Goal: Information Seeking & Learning: Check status

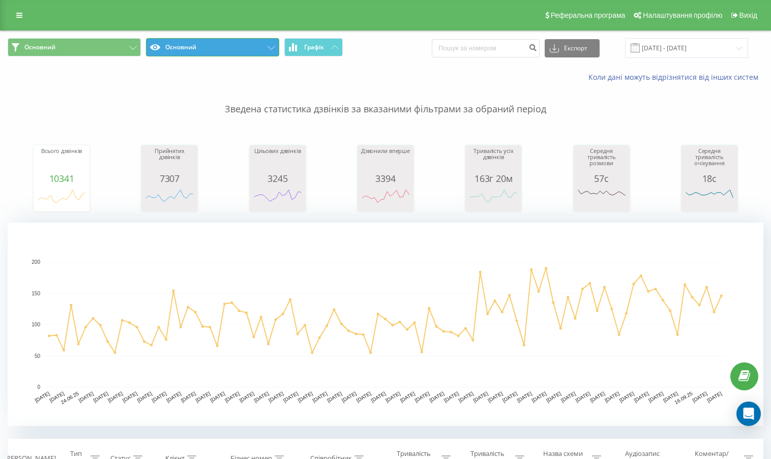
click at [233, 51] on button "Основний" at bounding box center [212, 47] width 133 height 18
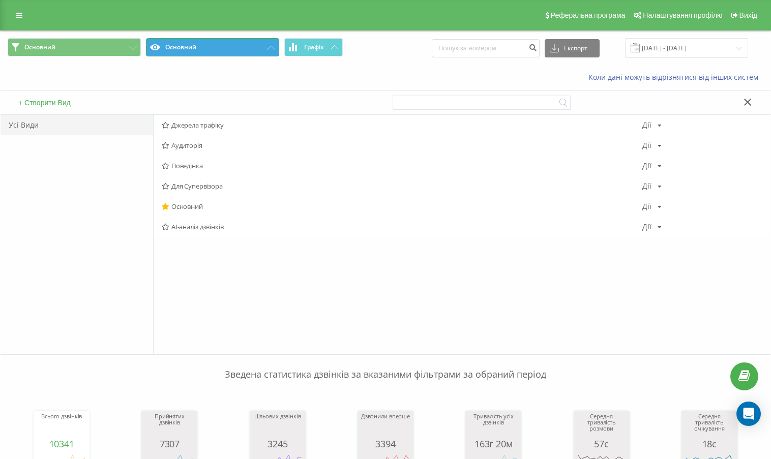
click at [239, 42] on button "Основний" at bounding box center [212, 47] width 133 height 18
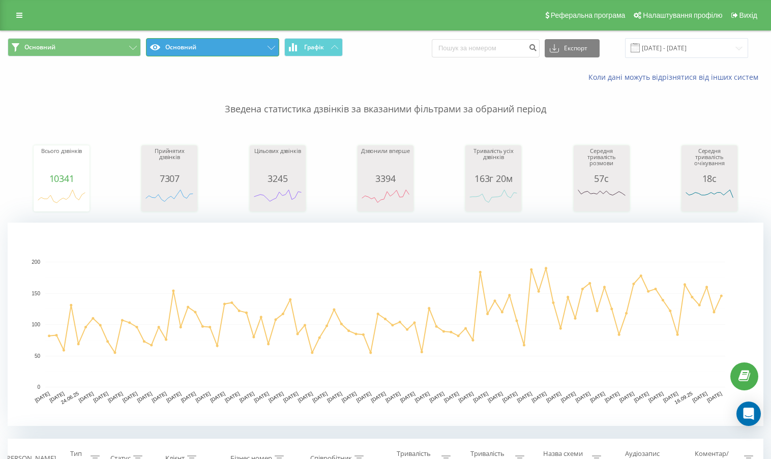
click at [259, 46] on button "Основний" at bounding box center [212, 47] width 133 height 18
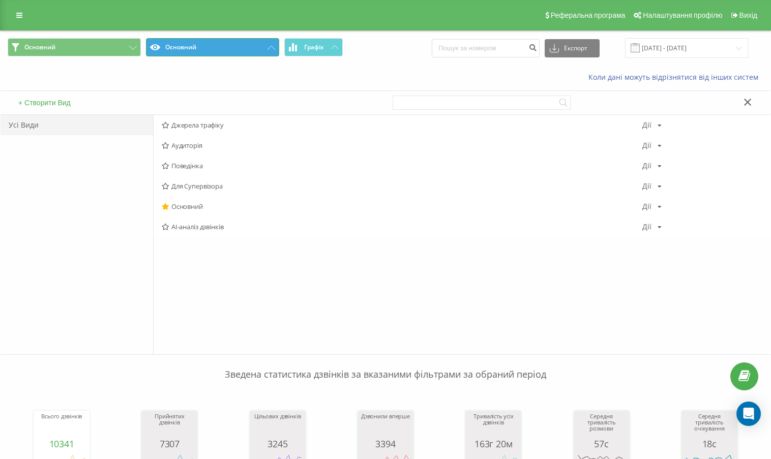
click at [259, 46] on button "Основний" at bounding box center [212, 47] width 133 height 18
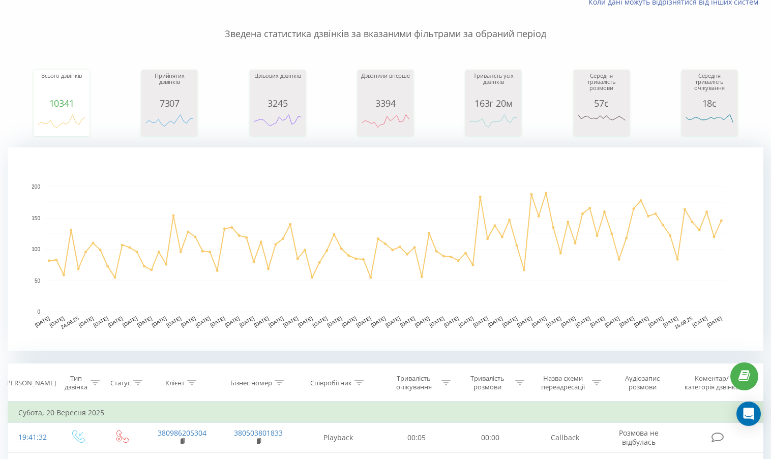
scroll to position [203, 0]
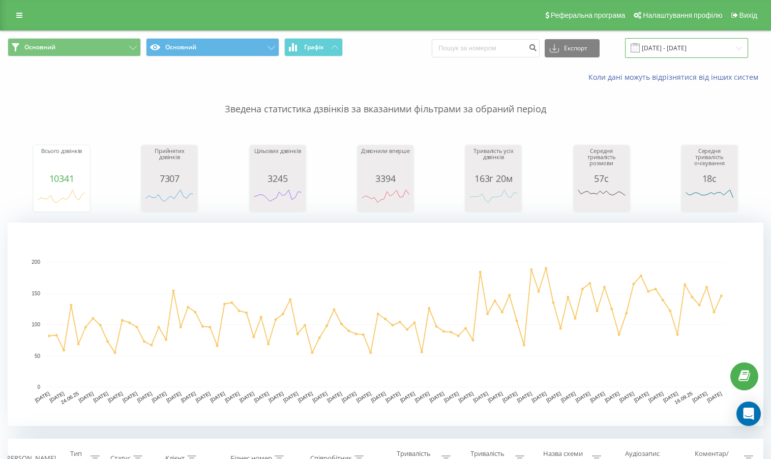
click at [652, 46] on input "[DATE] - [DATE]" at bounding box center [686, 48] width 123 height 20
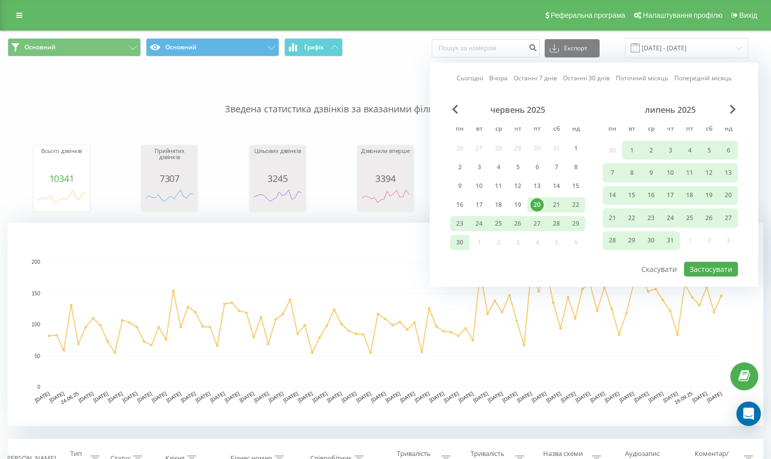
click at [465, 79] on link "Сьогодні" at bounding box center [470, 78] width 26 height 10
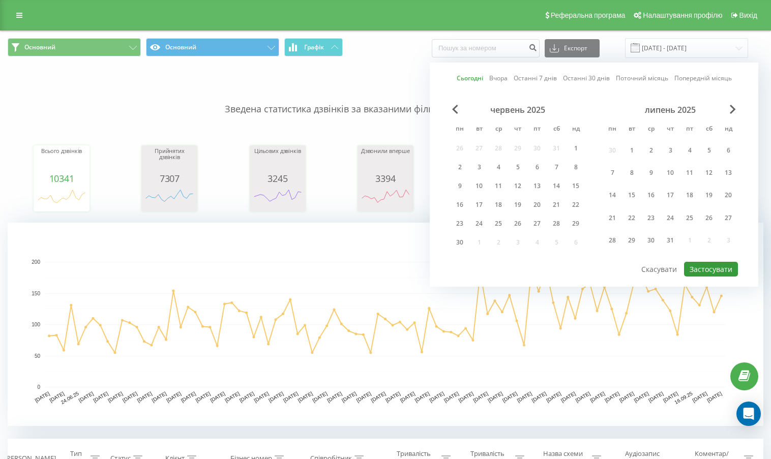
click at [711, 264] on button "Застосувати" at bounding box center [711, 269] width 54 height 15
type input "[DATE] - [DATE]"
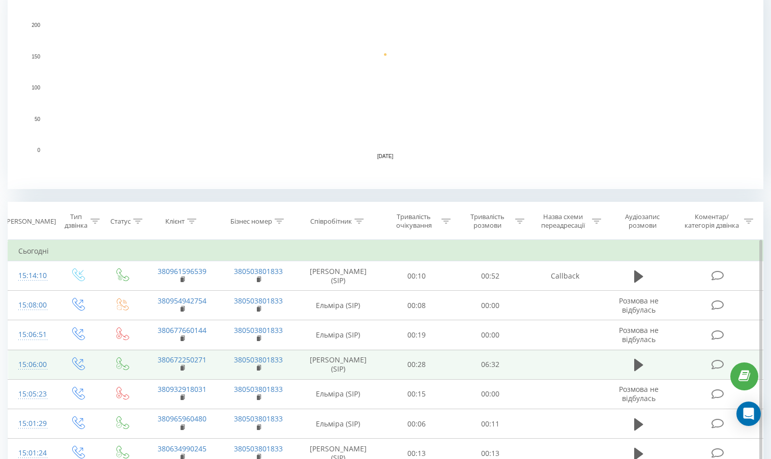
scroll to position [254, 0]
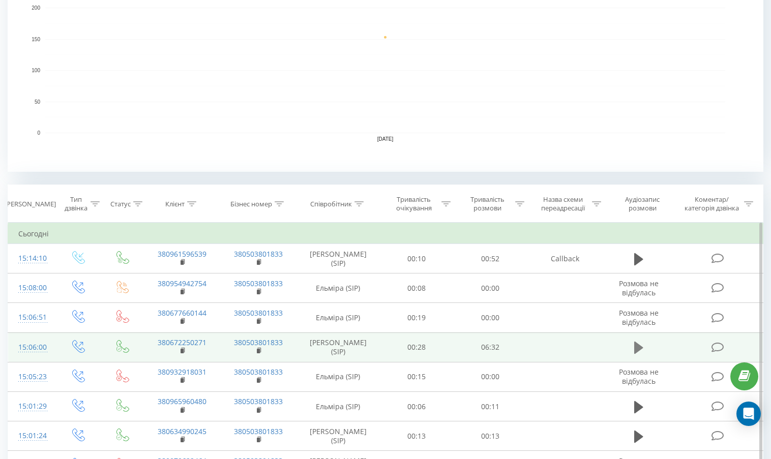
click at [641, 347] on icon at bounding box center [638, 348] width 9 height 12
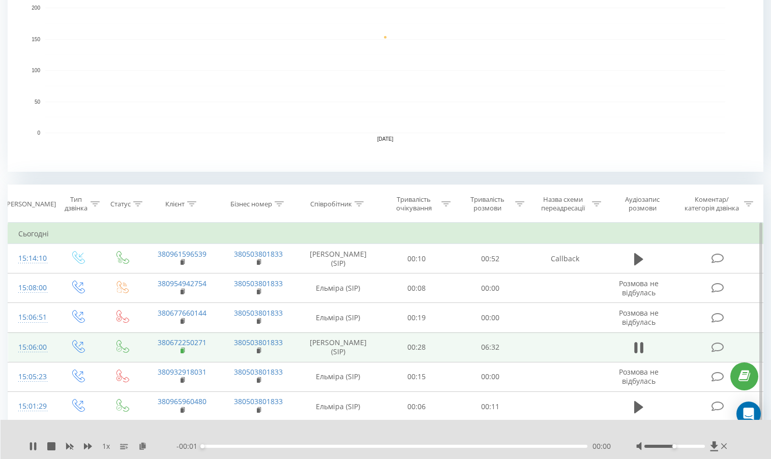
click at [183, 352] on rect at bounding box center [181, 351] width 3 height 5
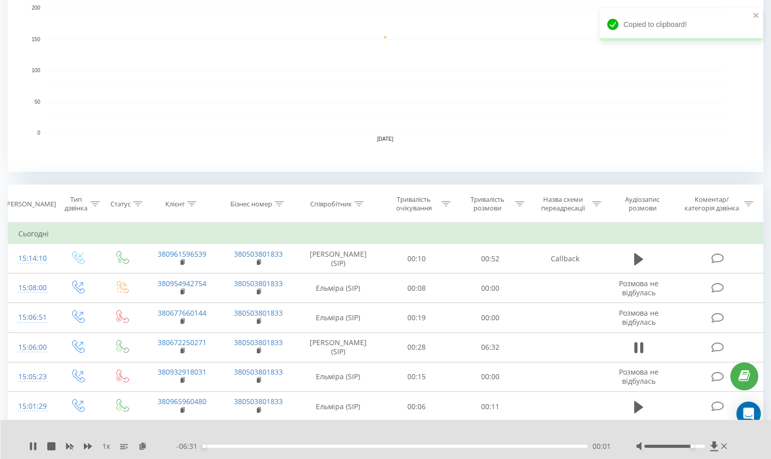
click at [691, 447] on div at bounding box center [674, 446] width 60 height 3
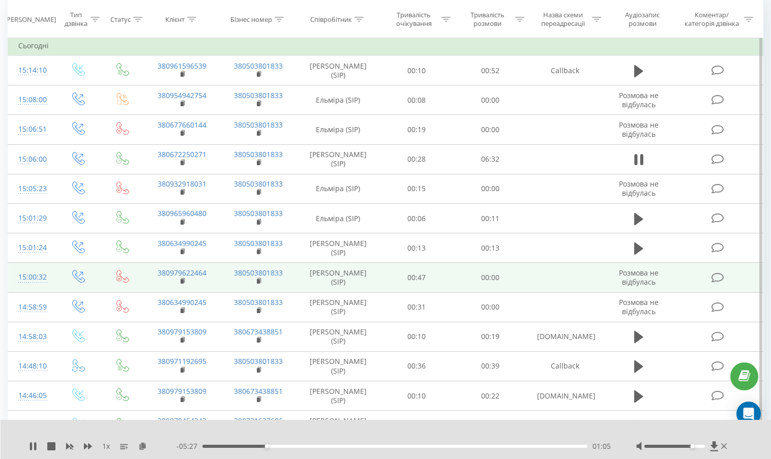
scroll to position [458, 0]
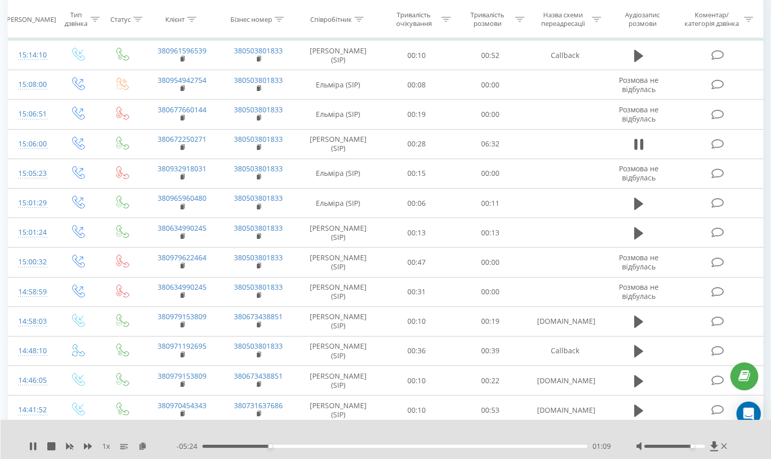
click at [686, 448] on div at bounding box center [682, 446] width 93 height 10
click at [685, 446] on div at bounding box center [674, 446] width 60 height 3
click at [671, 446] on div at bounding box center [674, 446] width 60 height 3
click at [637, 146] on icon at bounding box center [635, 144] width 3 height 11
click at [36, 447] on icon at bounding box center [33, 446] width 8 height 8
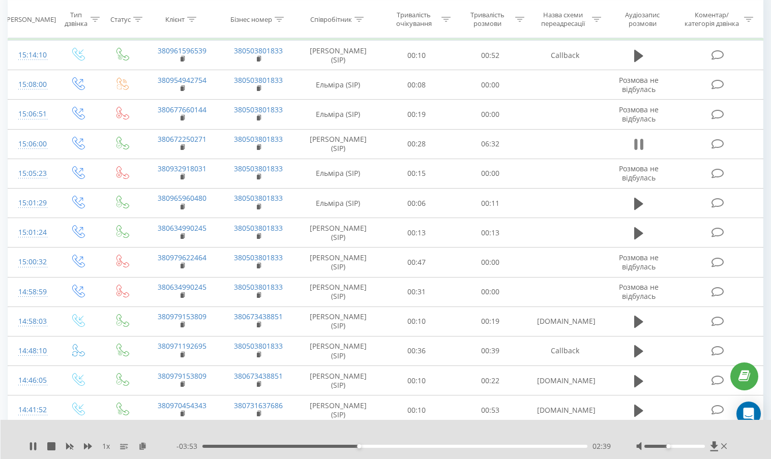
click at [637, 146] on icon at bounding box center [638, 144] width 9 height 14
click at [33, 450] on icon at bounding box center [33, 446] width 8 height 8
click at [34, 449] on icon at bounding box center [33, 446] width 8 height 8
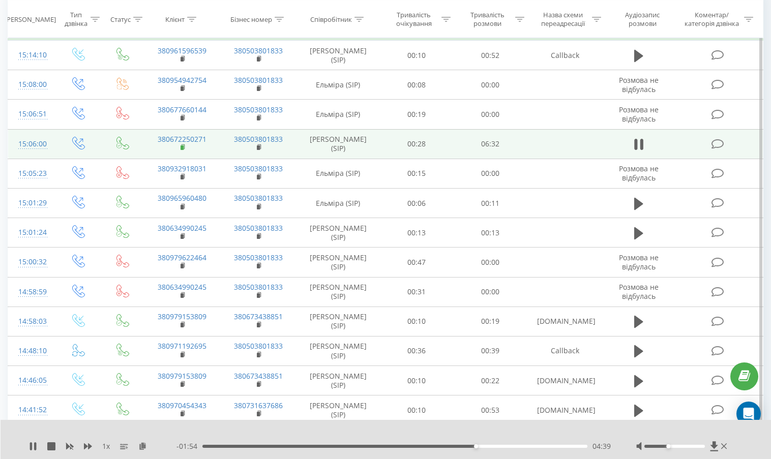
click at [183, 146] on rect at bounding box center [181, 147] width 3 height 5
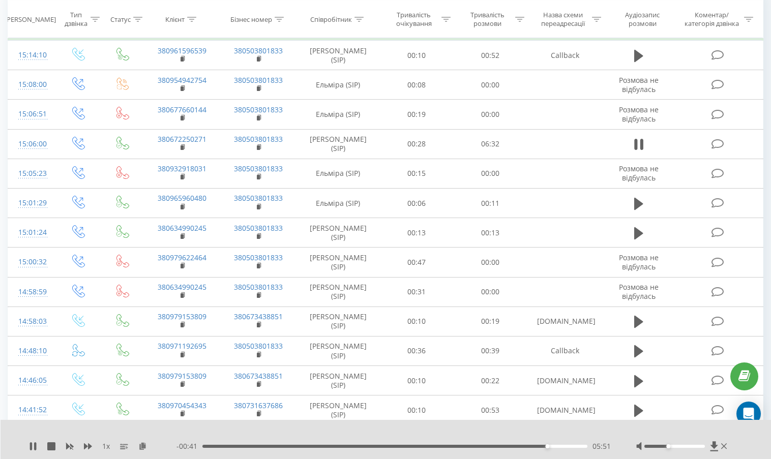
click at [665, 448] on div at bounding box center [682, 446] width 93 height 10
click at [642, 145] on icon at bounding box center [641, 144] width 3 height 11
click at [34, 449] on icon at bounding box center [33, 446] width 8 height 8
click at [641, 144] on icon at bounding box center [641, 144] width 3 height 11
